Goal: Information Seeking & Learning: Learn about a topic

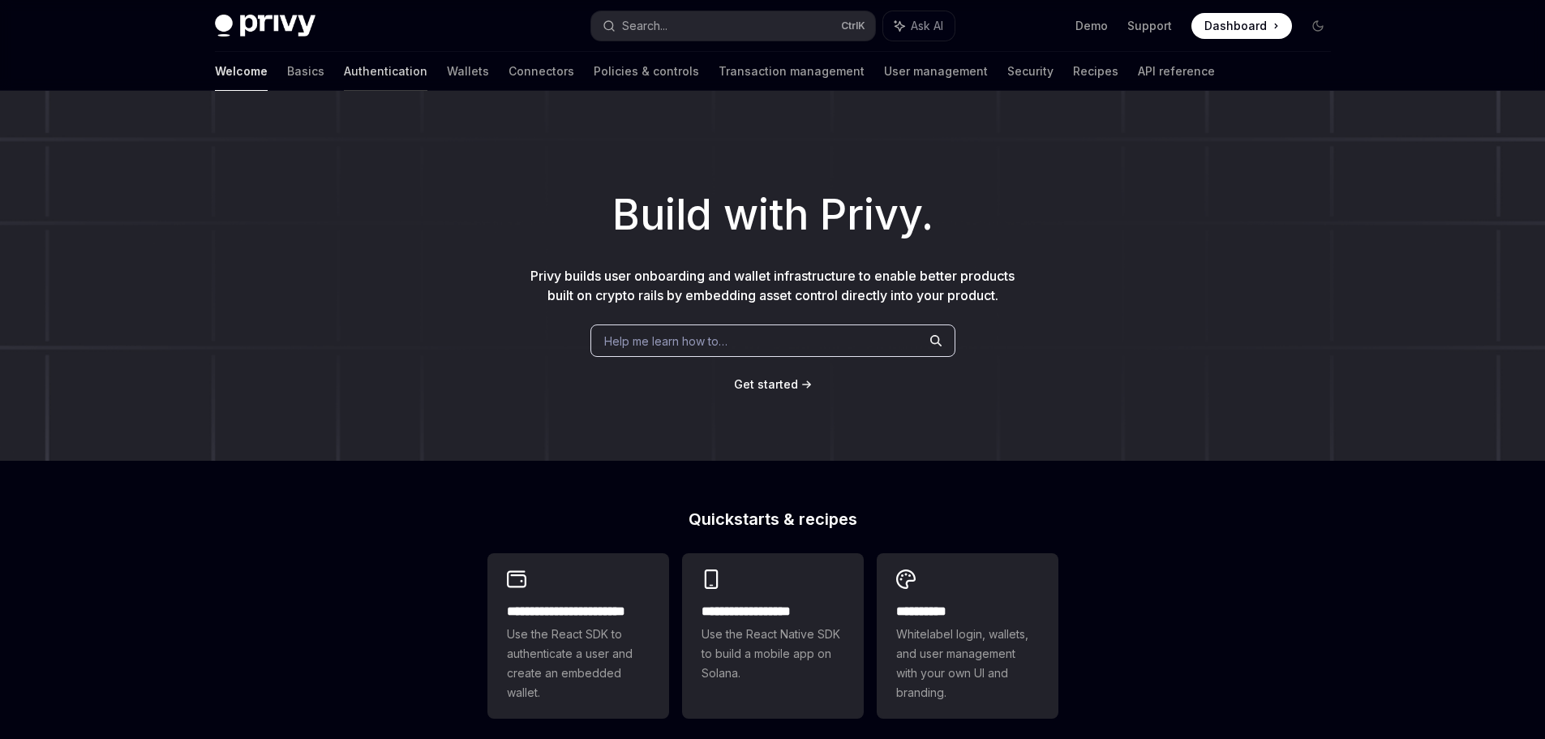
click at [344, 68] on link "Authentication" at bounding box center [386, 71] width 84 height 39
type textarea "*"
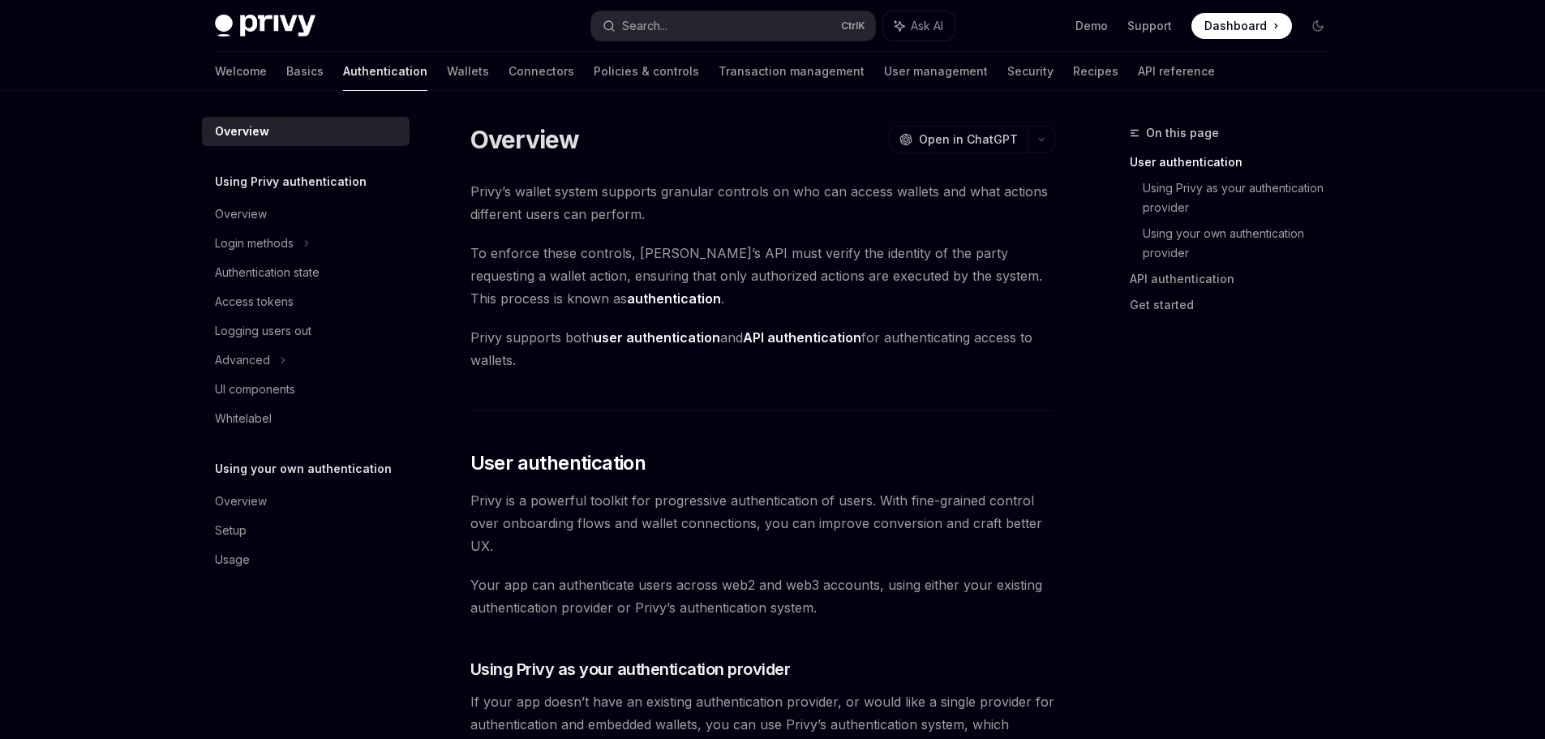
click at [1408, 67] on div at bounding box center [772, 45] width 1545 height 91
click at [1317, 18] on button "Toggle dark mode" at bounding box center [1318, 26] width 26 height 26
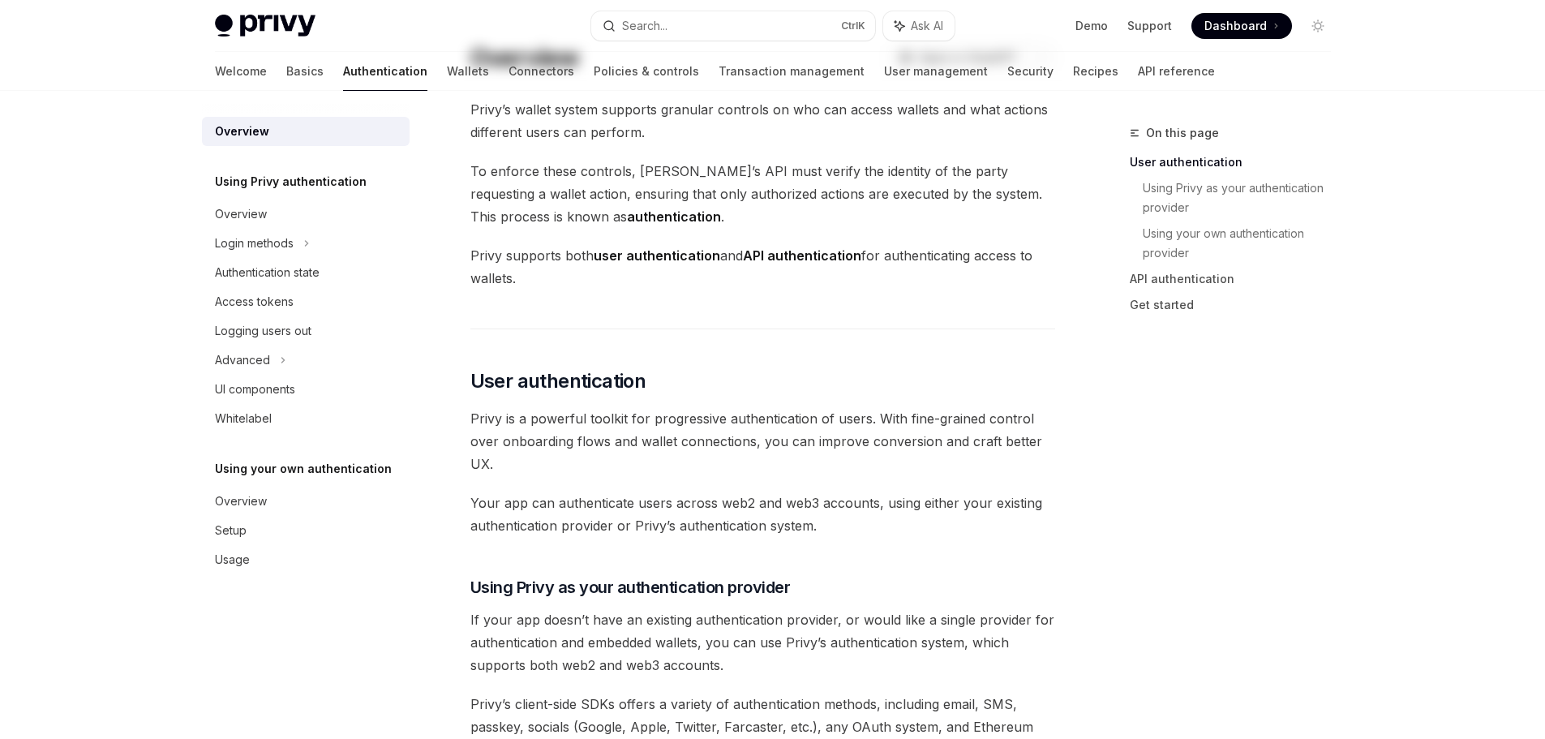
scroll to position [324, 0]
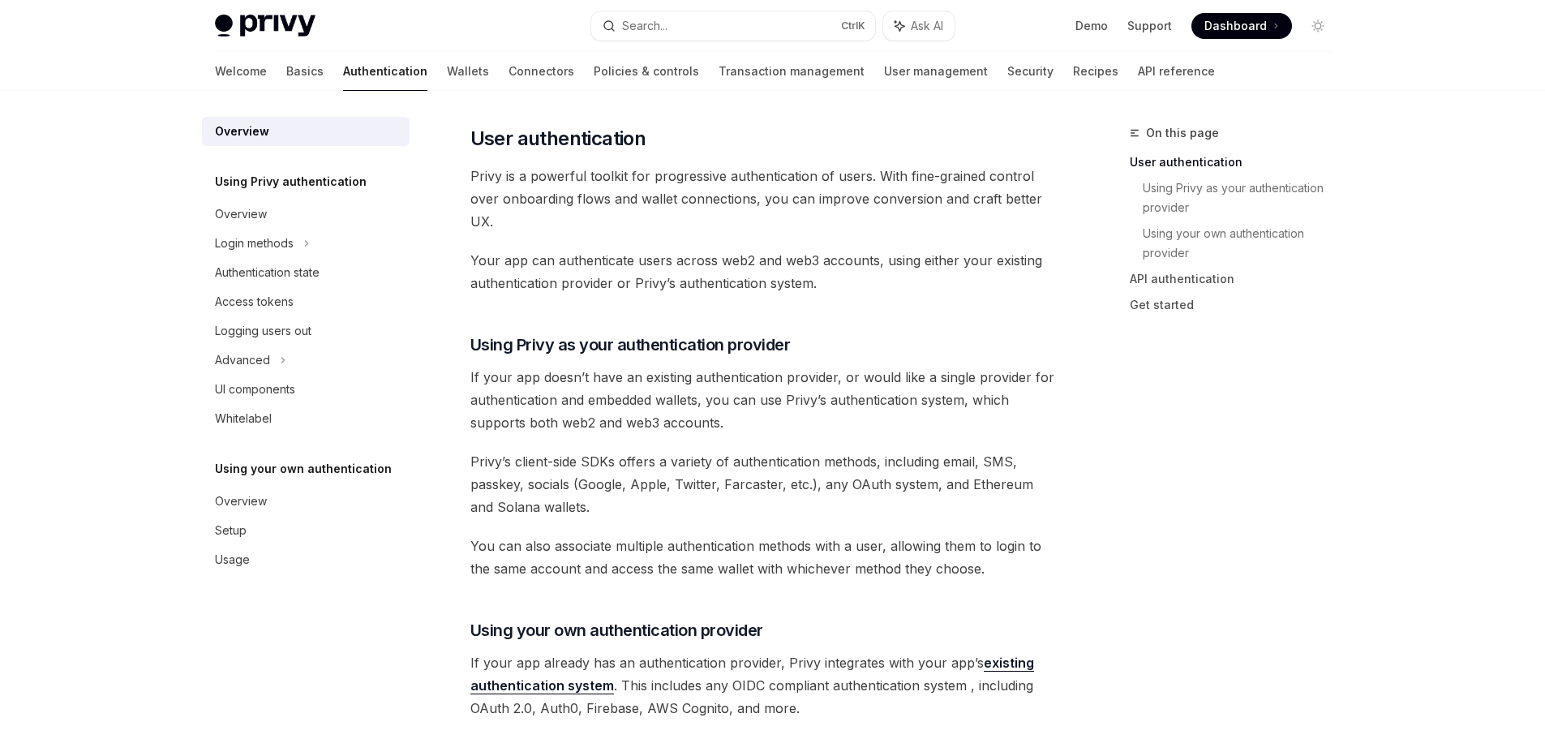
click at [1366, 552] on div "Overview Using Privy authentication Overview Login methods Authentication state…" at bounding box center [773, 738] width 1194 height 1945
click at [1400, 254] on div "Privy Docs home page Search... Ctrl K Ask AI Demo Support Dashboard Dashboard S…" at bounding box center [772, 694] width 1545 height 2036
